Goal: Check status: Check status

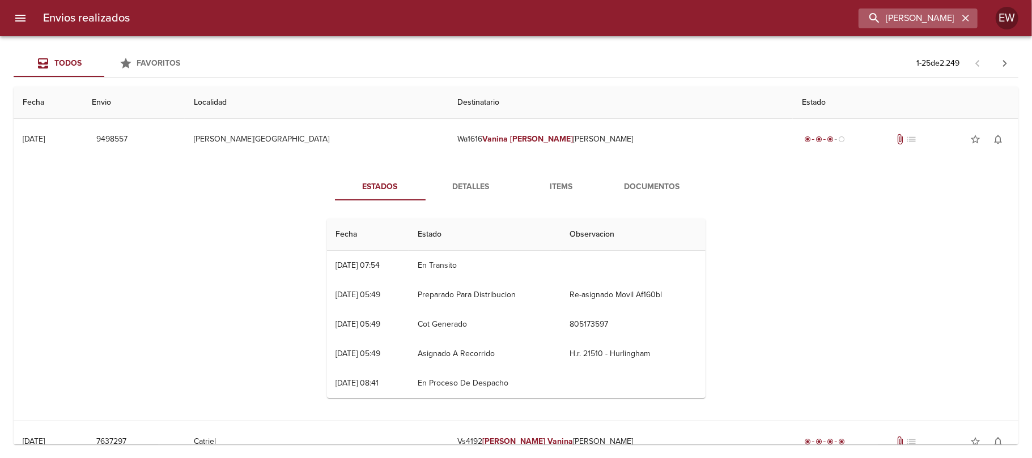
drag, startPoint x: 964, startPoint y: 15, endPoint x: 945, endPoint y: 18, distance: 19.0
click at [964, 16] on icon "button" at bounding box center [965, 17] width 11 height 11
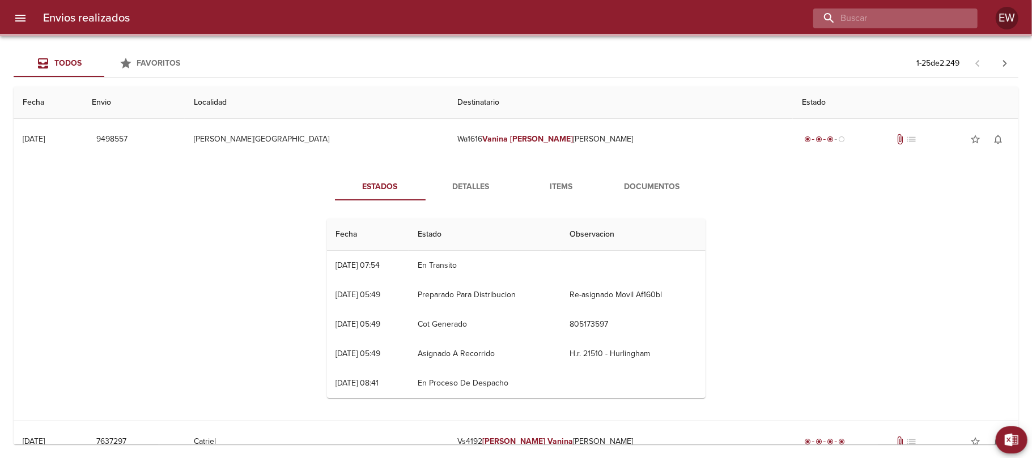
click at [944, 18] on input "buscar" at bounding box center [885, 18] width 145 height 20
paste input "[DEMOGRAPHIC_DATA][PERSON_NAME]"
type input "[DEMOGRAPHIC_DATA][PERSON_NAME]"
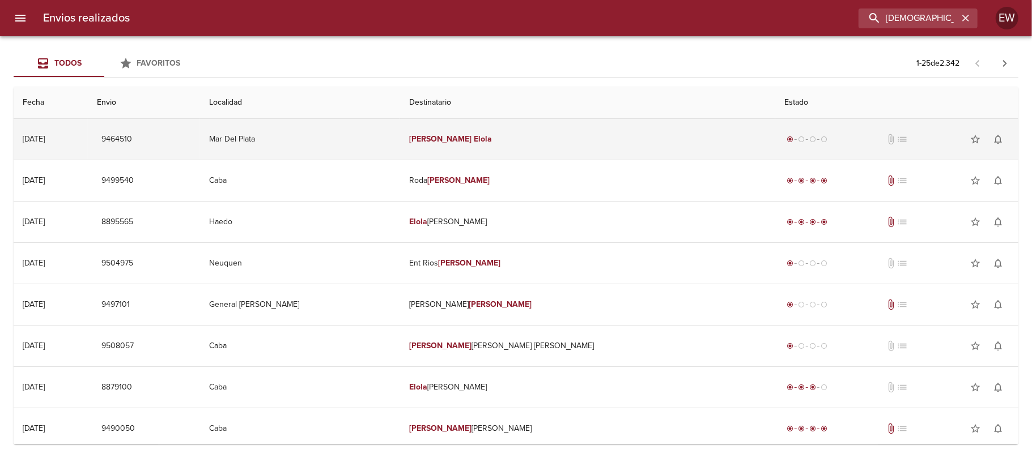
click at [592, 132] on td "[PERSON_NAME]" at bounding box center [587, 139] width 375 height 41
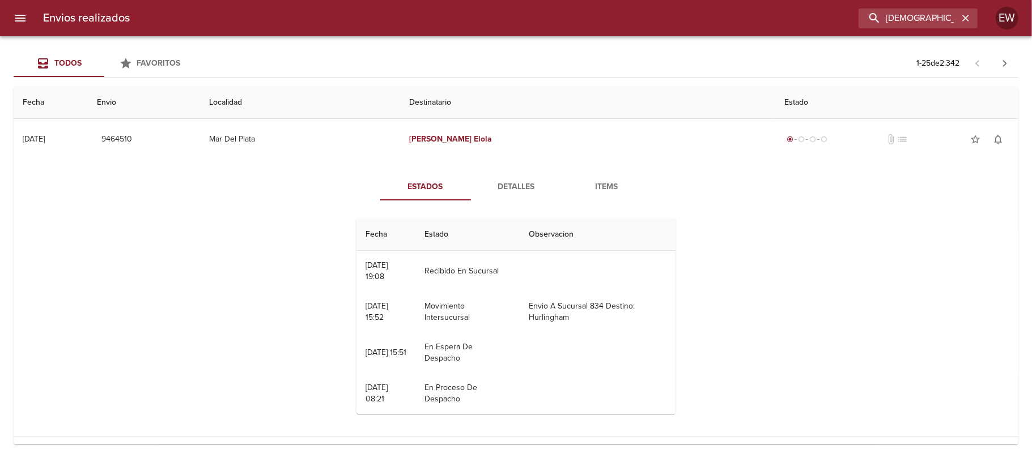
click at [506, 193] on span "Detalles" at bounding box center [516, 187] width 77 height 14
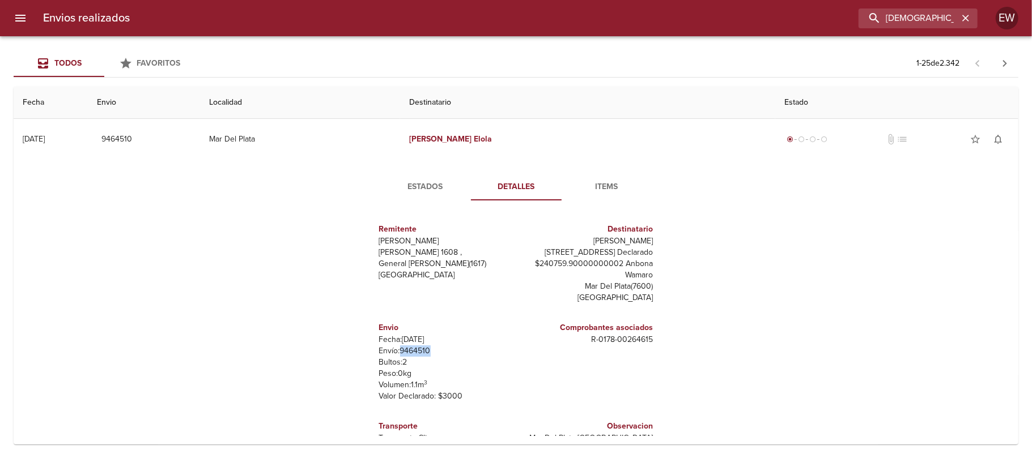
drag, startPoint x: 420, startPoint y: 360, endPoint x: 391, endPoint y: 364, distance: 29.7
click at [391, 357] on p "Envío: 9464510" at bounding box center [445, 351] width 133 height 11
copy p "9464510"
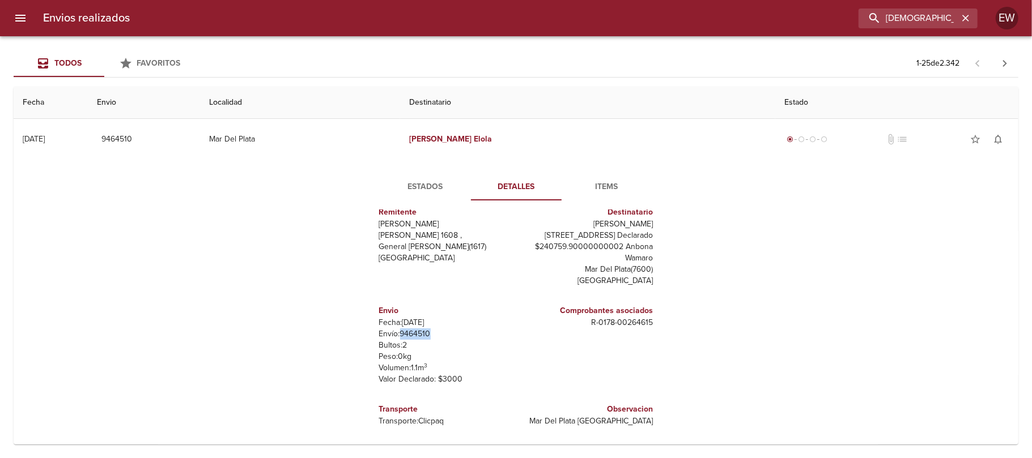
copy p "9464510"
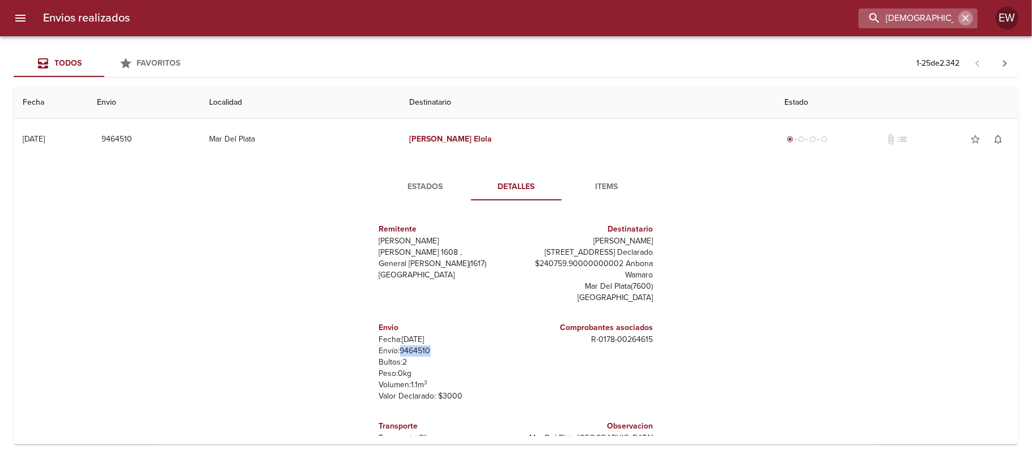
click at [961, 16] on icon "button" at bounding box center [965, 17] width 11 height 11
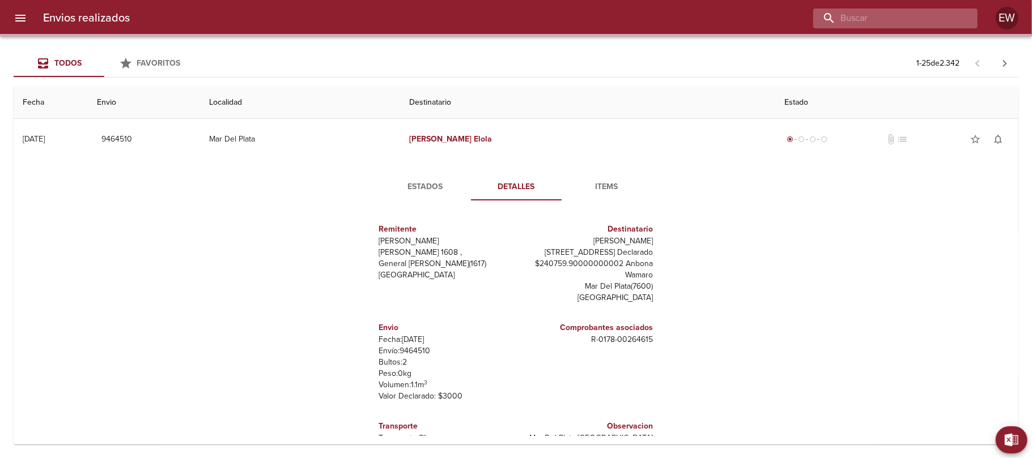
click at [955, 17] on input "buscar" at bounding box center [885, 18] width 145 height 20
paste input "[PERSON_NAME]"
type input "[PERSON_NAME]"
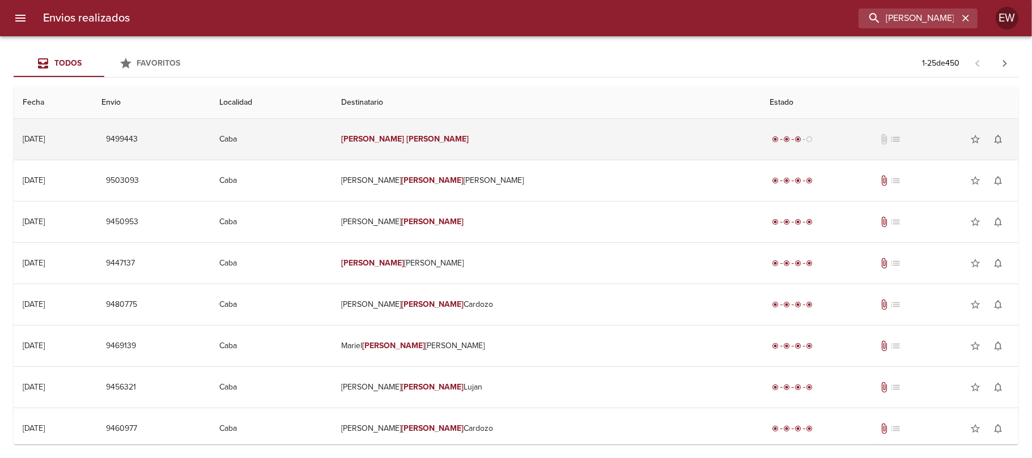
click at [579, 139] on td "[PERSON_NAME]" at bounding box center [546, 139] width 429 height 41
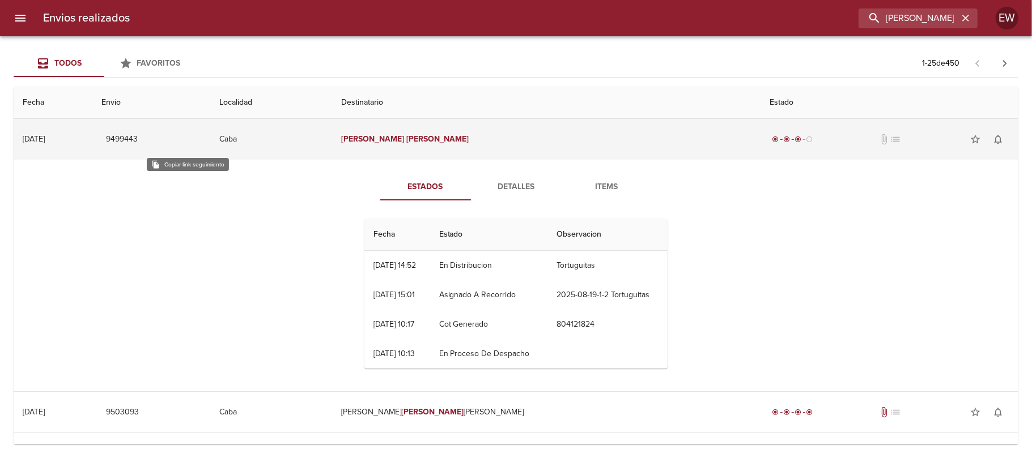
click at [138, 141] on span "9499443" at bounding box center [122, 140] width 32 height 14
